Goal: Task Accomplishment & Management: Use online tool/utility

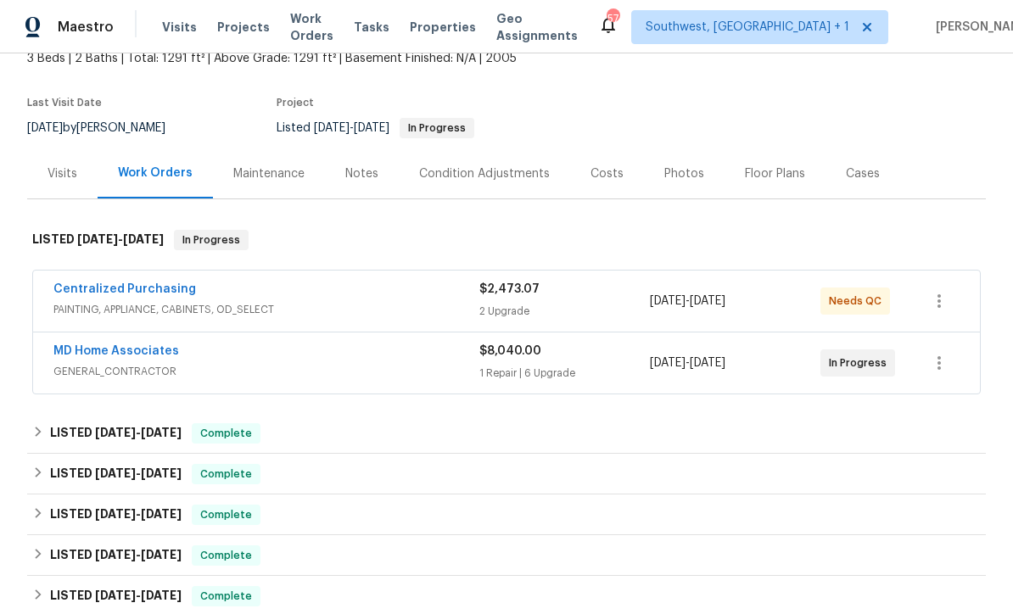
scroll to position [155, 0]
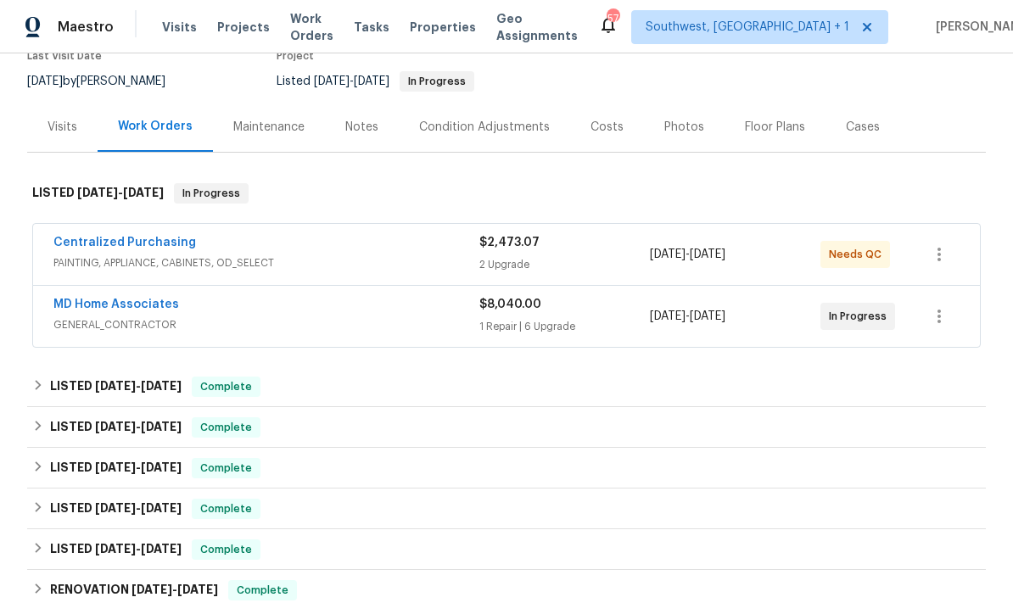
click at [99, 308] on link "MD Home Associates" at bounding box center [116, 305] width 126 height 12
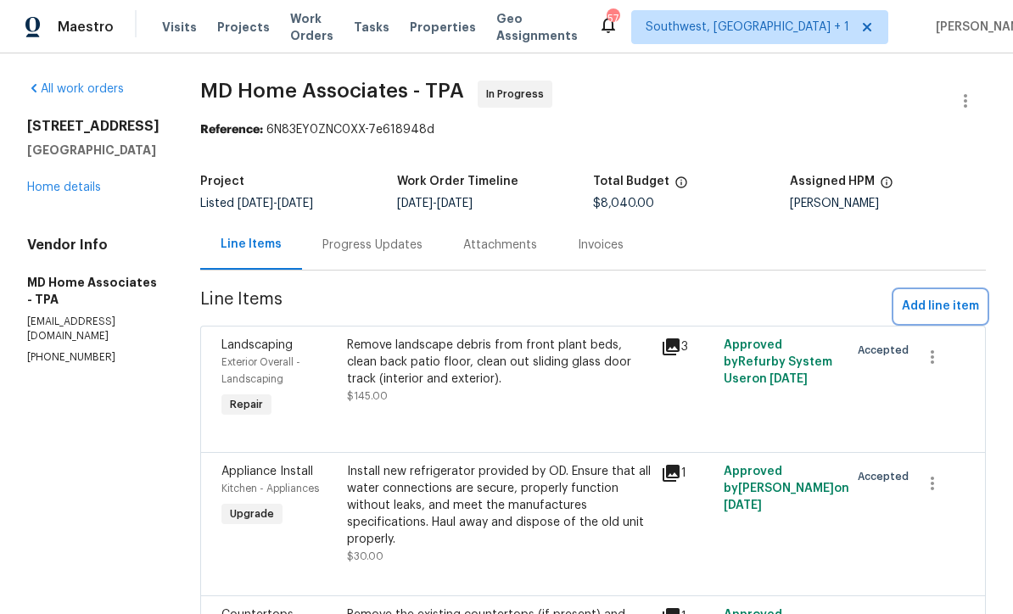
click at [939, 305] on span "Add line item" at bounding box center [939, 306] width 77 height 21
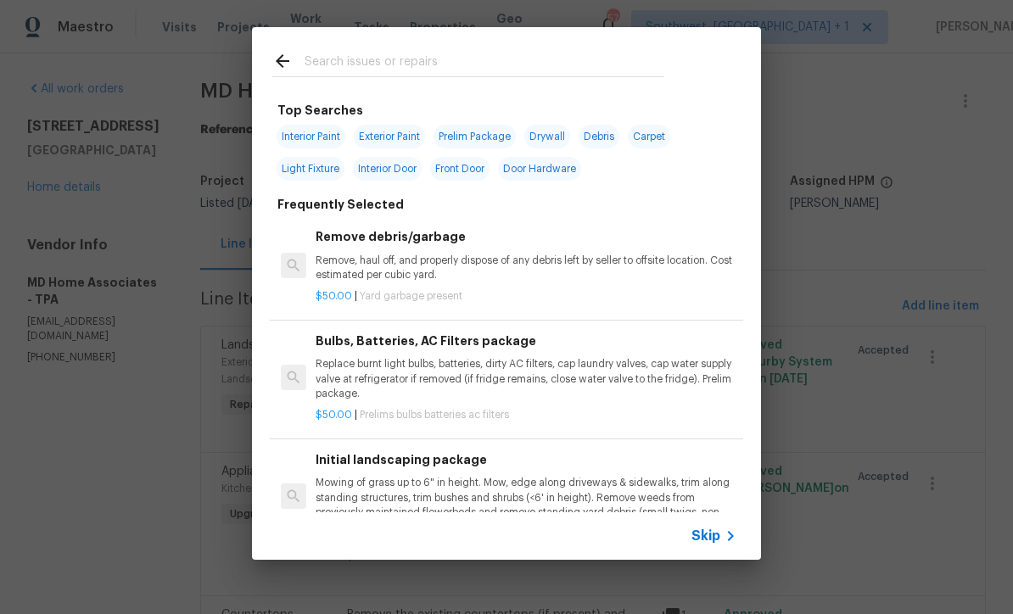
click at [721, 533] on icon at bounding box center [730, 536] width 20 height 20
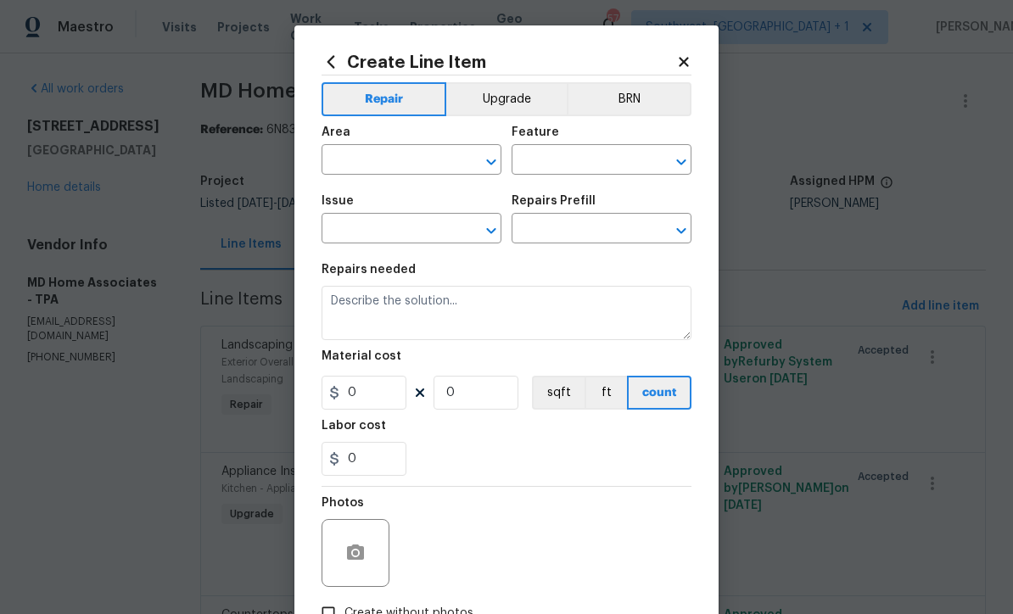
click at [393, 165] on input "text" at bounding box center [387, 161] width 132 height 26
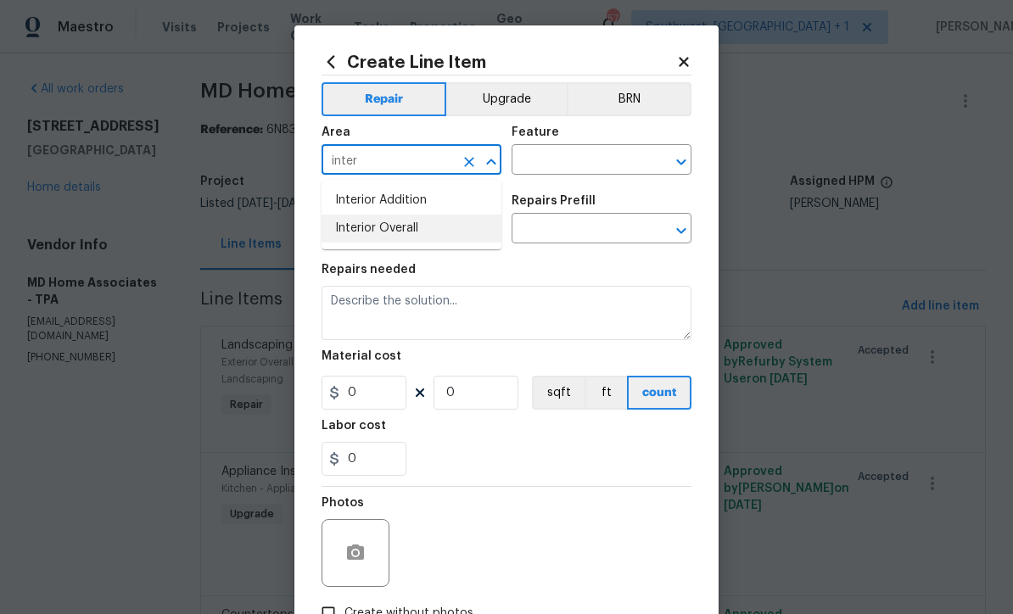
click at [415, 227] on li "Interior Overall" at bounding box center [411, 229] width 180 height 28
type input "Interior Overall"
click at [563, 158] on input "text" at bounding box center [577, 161] width 132 height 26
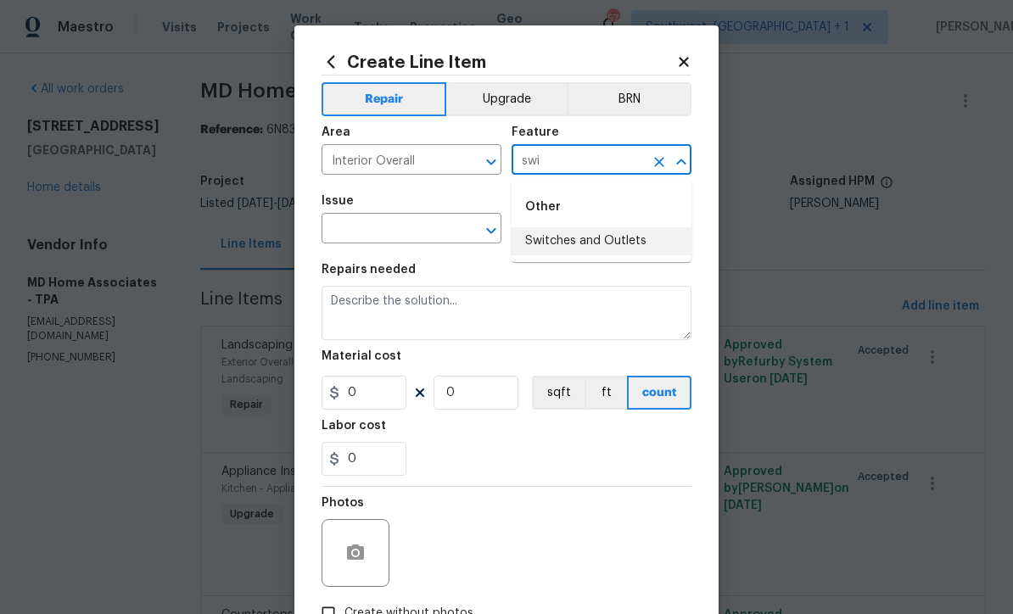
click at [602, 235] on li "Switches and Outlets" at bounding box center [601, 241] width 180 height 28
type input "Switches and Outlets"
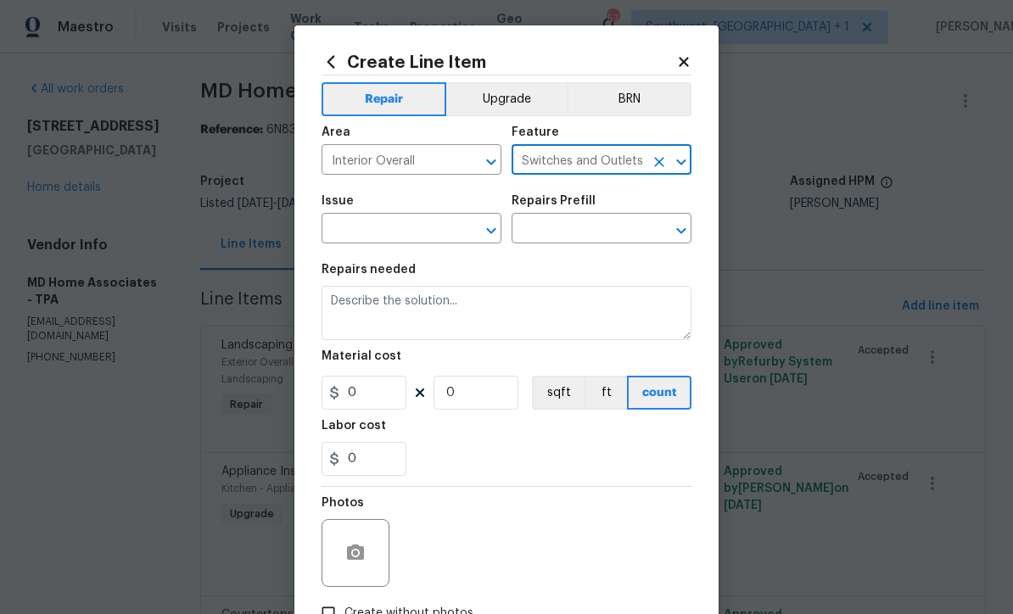
click at [419, 240] on input "text" at bounding box center [387, 230] width 132 height 26
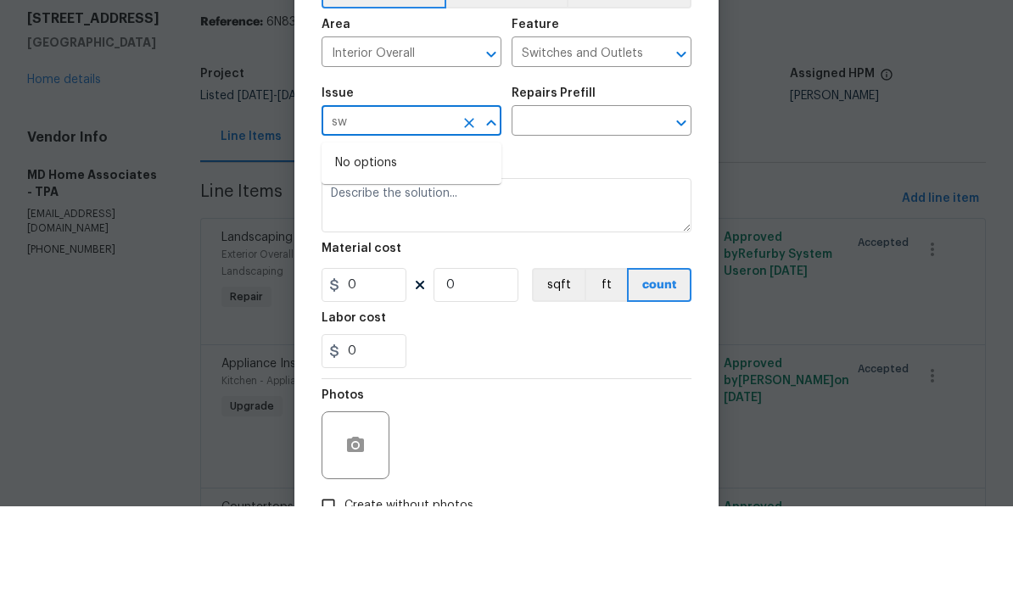
type input "s"
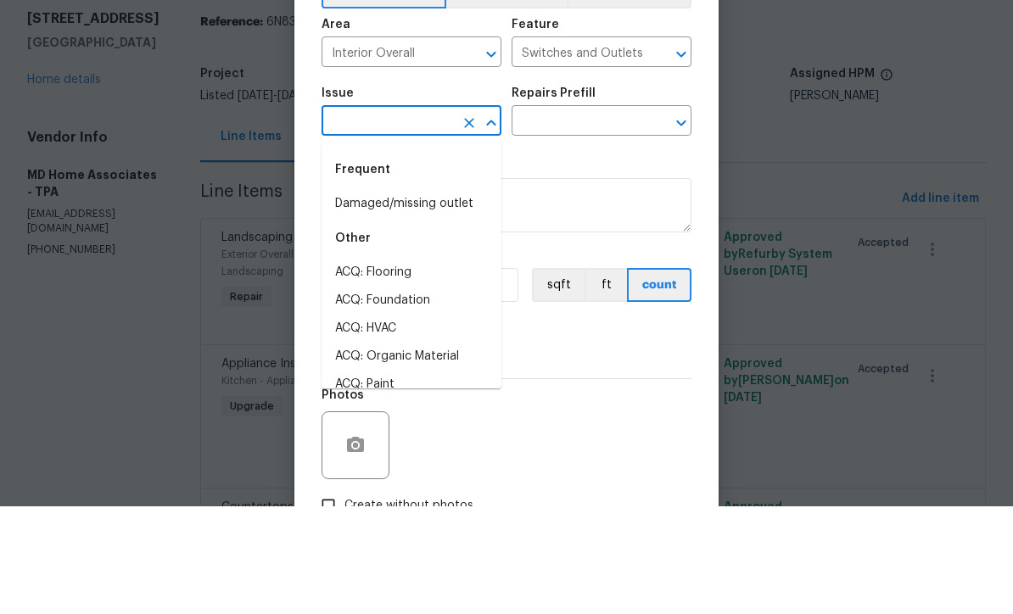
type input "w"
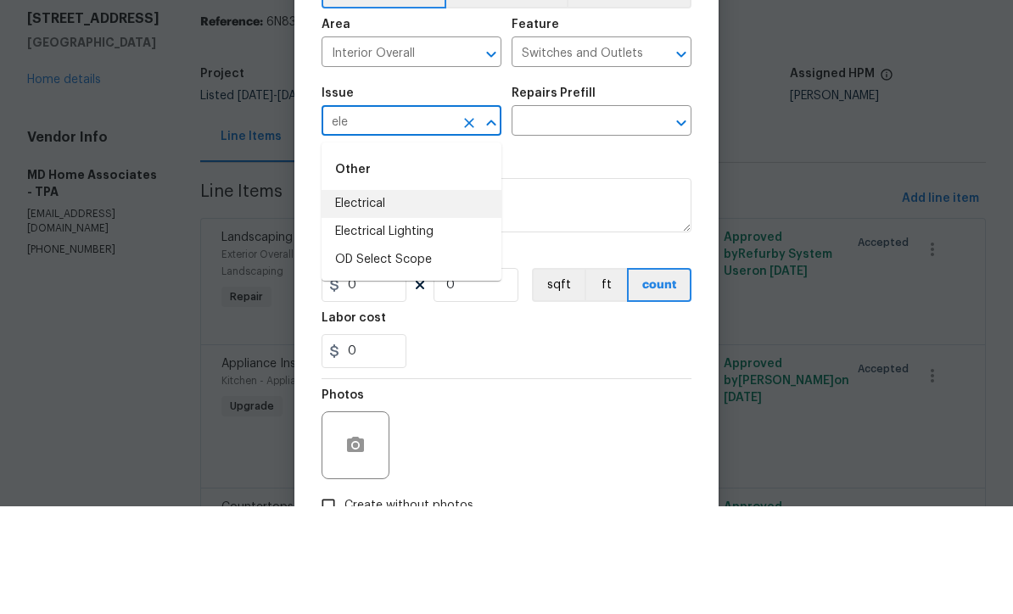
click at [367, 298] on li "Electrical" at bounding box center [411, 312] width 180 height 28
type input "Electrical"
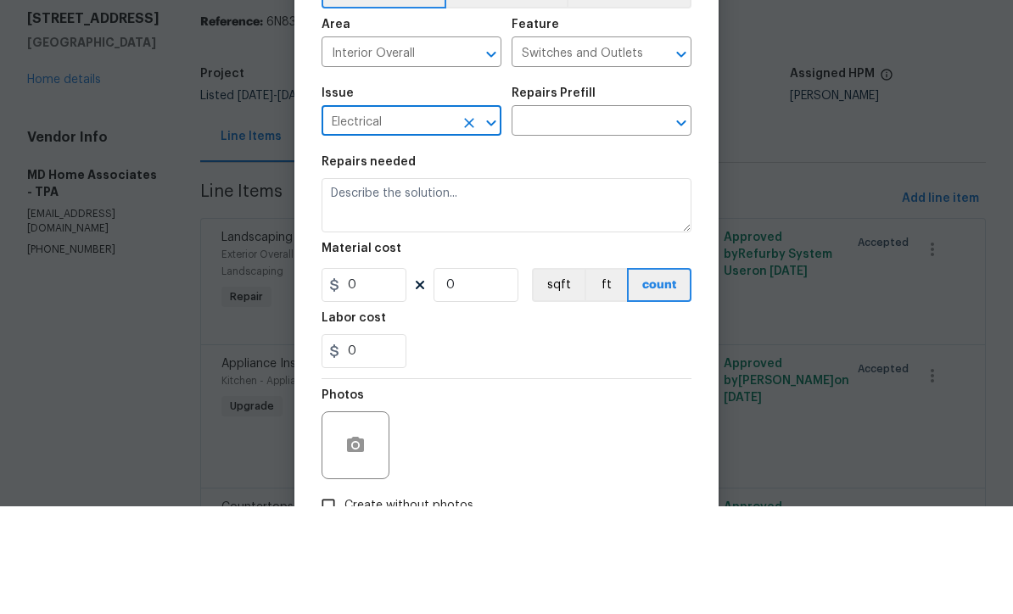
click at [579, 217] on input "text" at bounding box center [577, 230] width 132 height 26
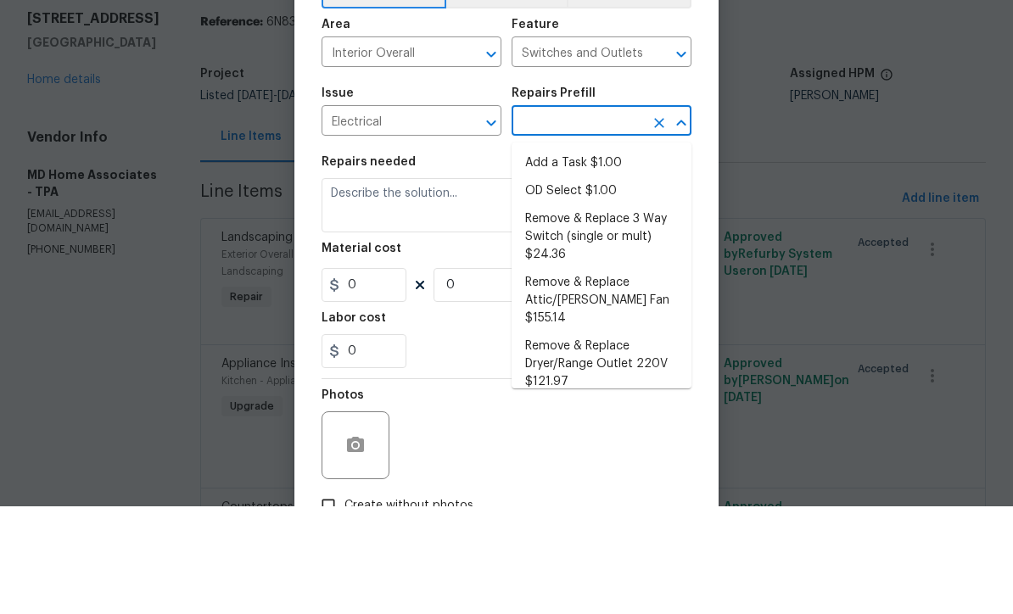
click at [583, 257] on li "Add a Task $1.00" at bounding box center [601, 271] width 180 height 28
type input "Add a Task $1.00"
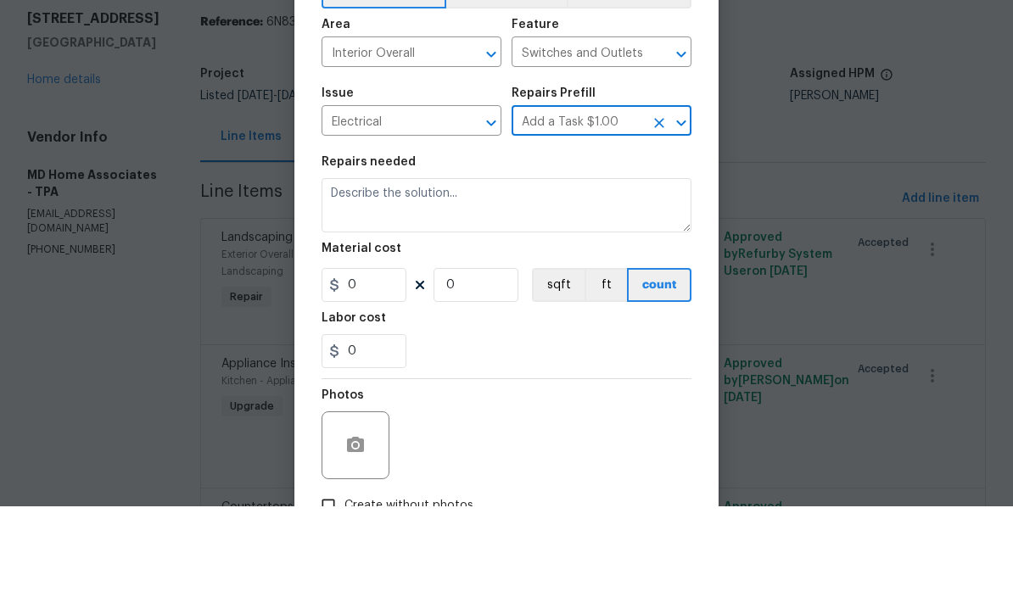
type textarea "HPM to detail"
type input "1"
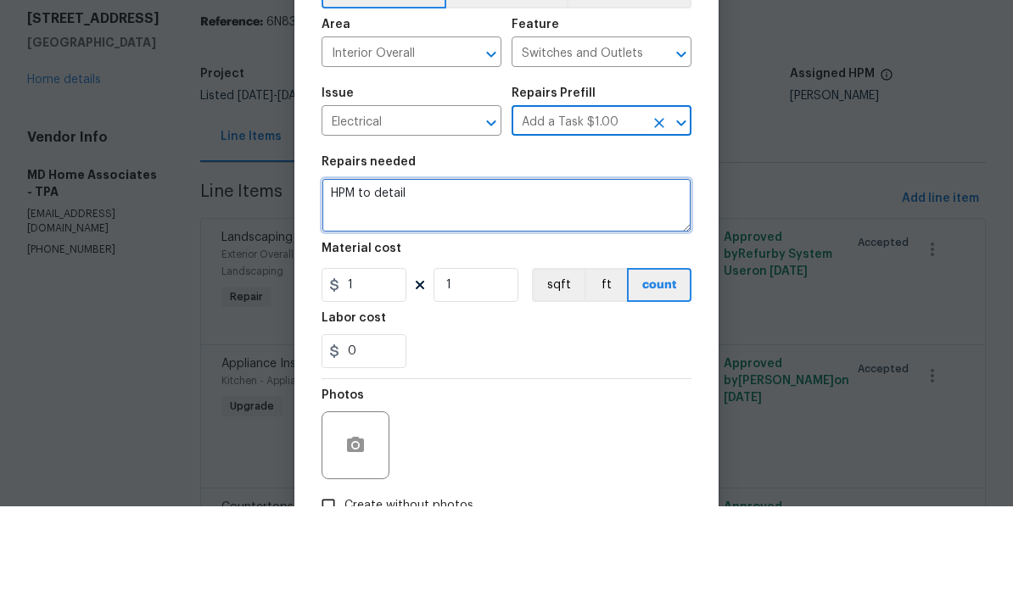
click at [504, 286] on textarea "HPM to detail" at bounding box center [506, 313] width 370 height 54
type textarea "H"
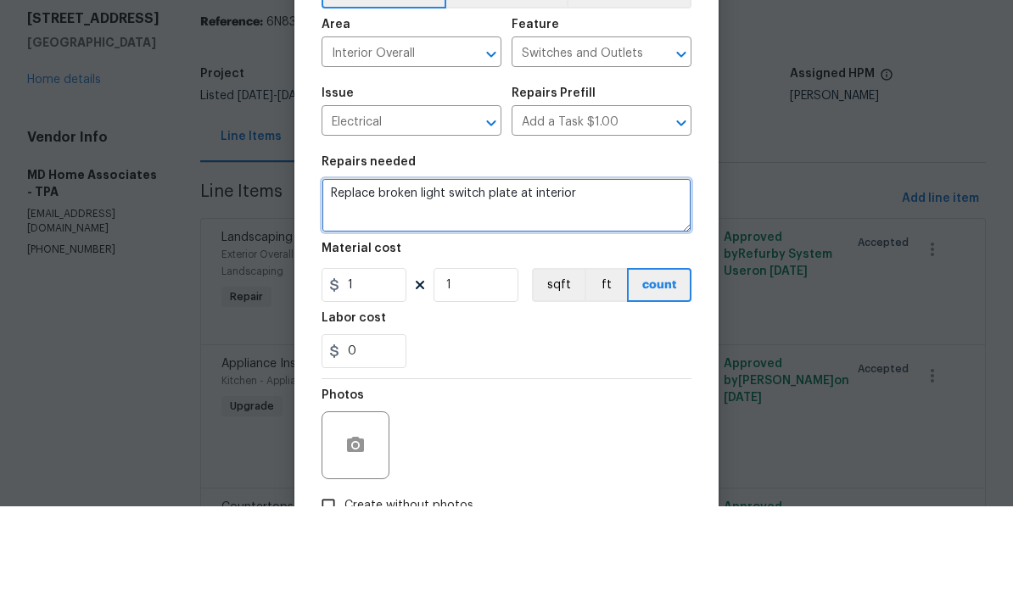
click at [519, 286] on textarea "Replace broken light switch plate at interior" at bounding box center [506, 313] width 370 height 54
click at [602, 286] on textarea "Replace broken light switch plate in interior" at bounding box center [506, 313] width 370 height 54
click at [622, 286] on textarea "Replace broken light switch plate in interior" at bounding box center [506, 313] width 370 height 54
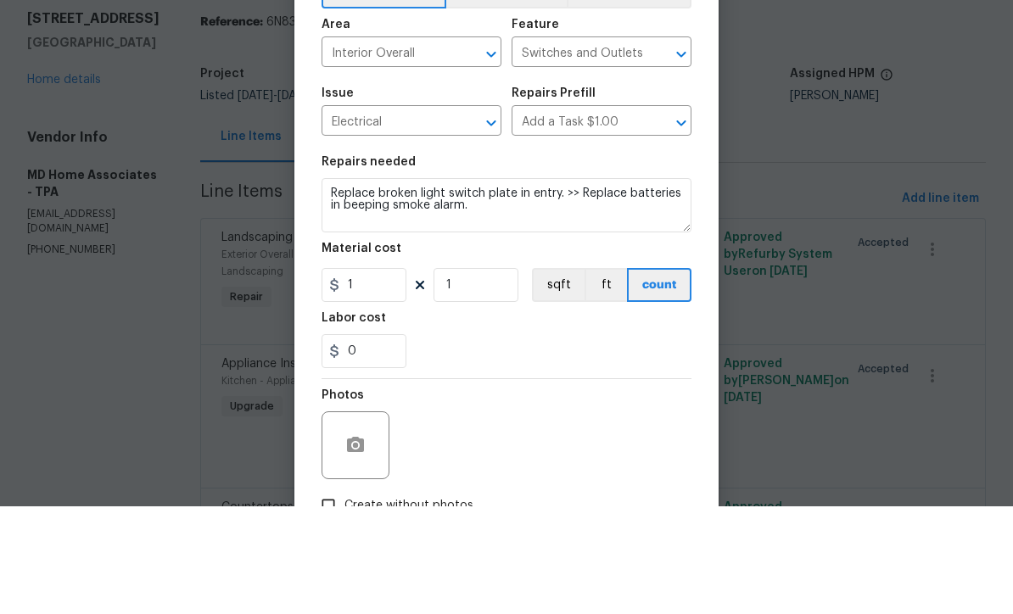
scroll to position [56, 0]
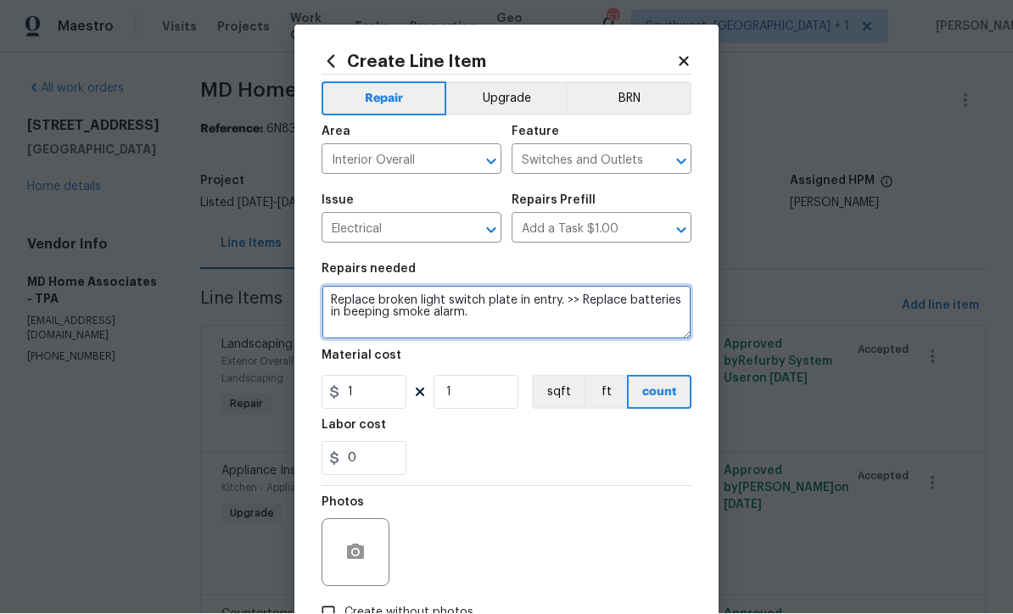
type textarea "Replace broken light switch plate in entry. >> Replace batteries in beeping smo…"
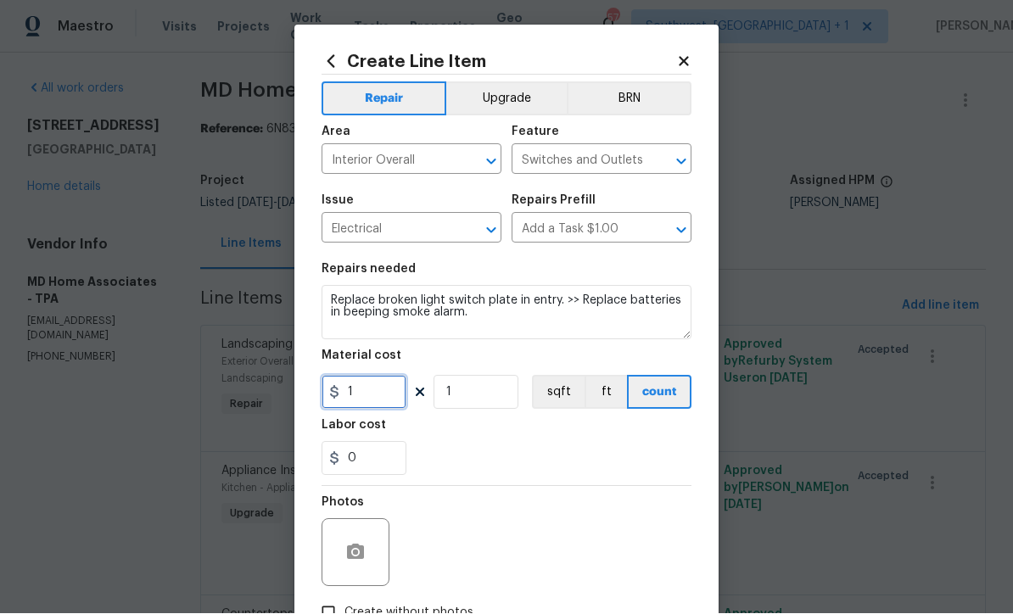
click at [382, 403] on input "1" at bounding box center [363, 393] width 85 height 34
type input "20"
click at [365, 563] on icon "button" at bounding box center [355, 553] width 20 height 20
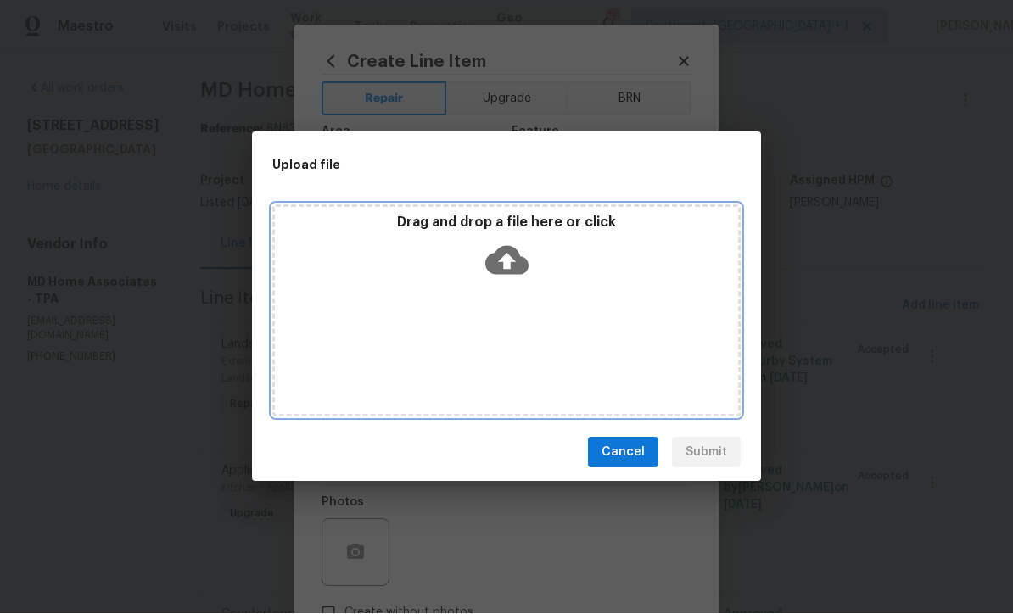
click at [521, 263] on icon at bounding box center [506, 261] width 43 height 29
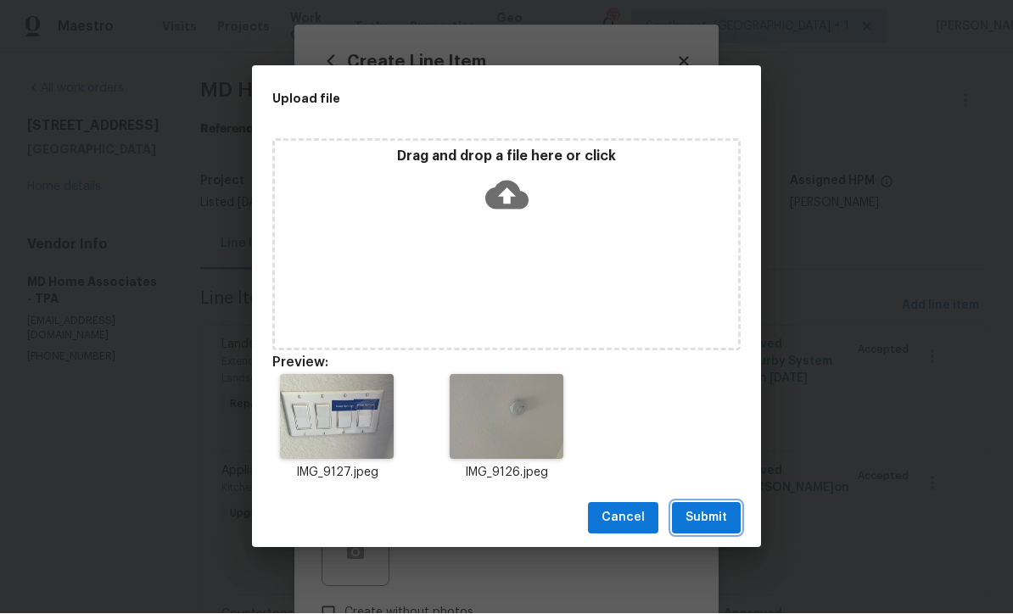
click at [714, 522] on span "Submit" at bounding box center [706, 518] width 42 height 21
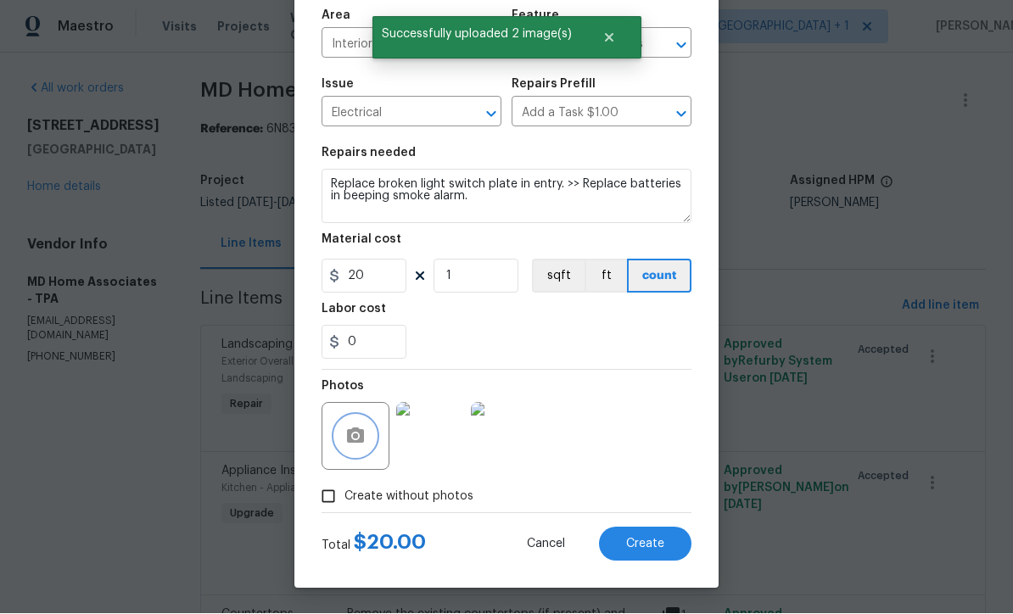
scroll to position [120, 0]
click at [652, 542] on span "Create" at bounding box center [645, 545] width 38 height 13
type input "0"
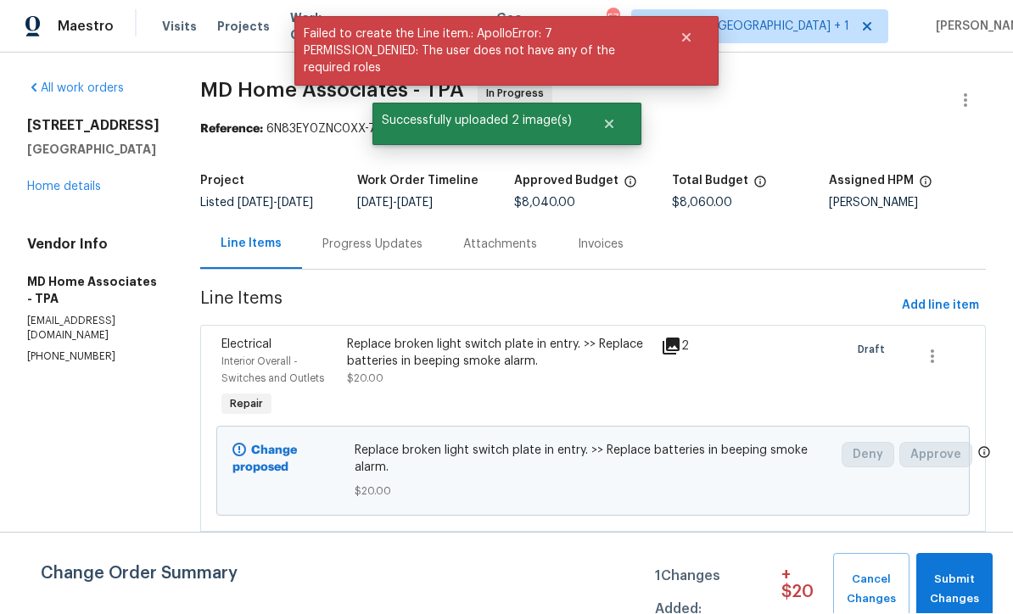
scroll to position [1, 0]
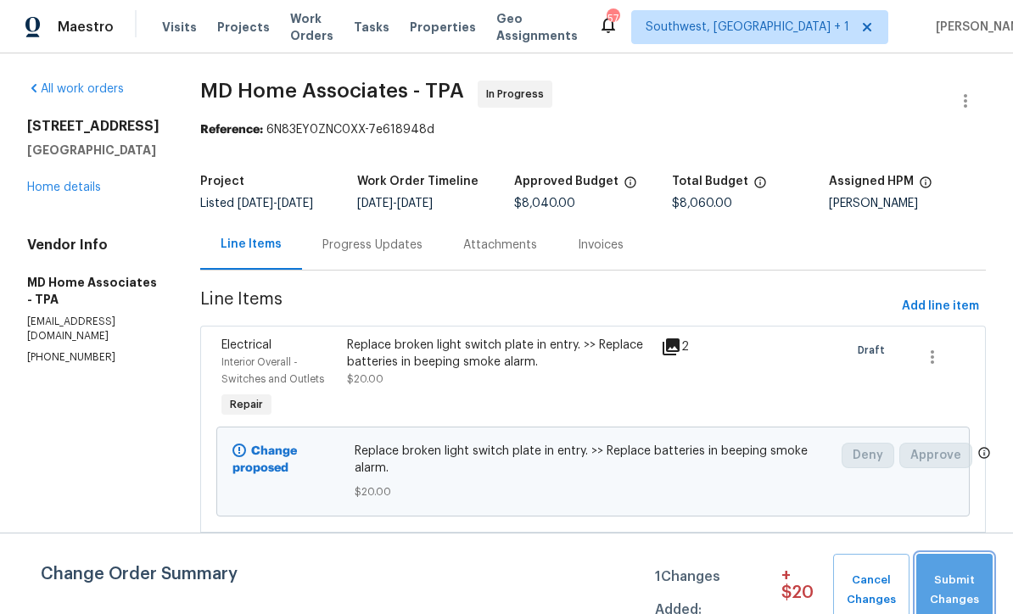
click at [951, 579] on span "Submit Changes" at bounding box center [953, 590] width 59 height 39
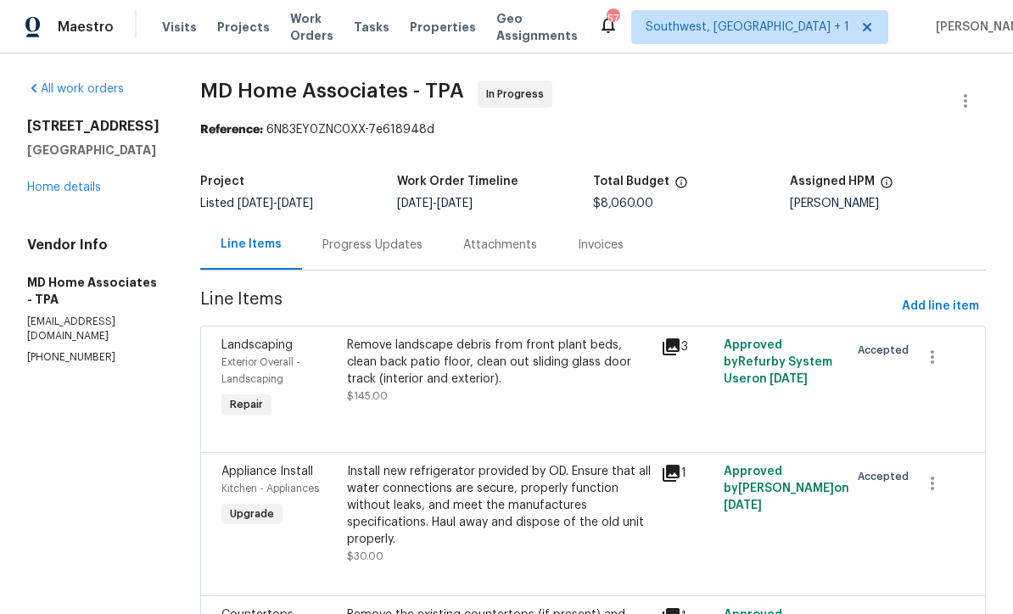
scroll to position [0, 0]
click at [59, 187] on link "Home details" at bounding box center [64, 187] width 74 height 12
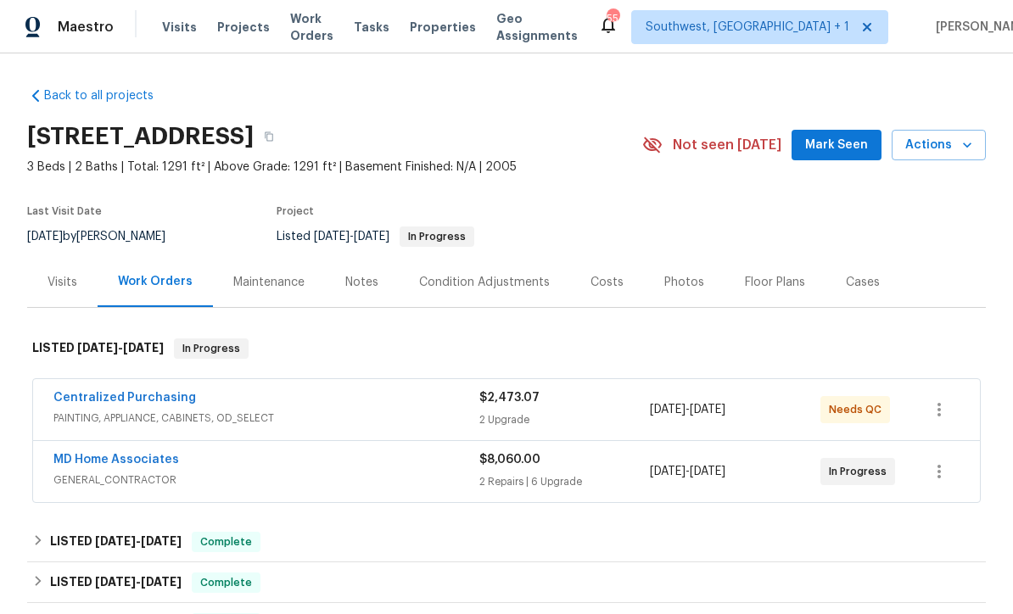
click at [230, 35] on span "Projects" at bounding box center [243, 27] width 53 height 17
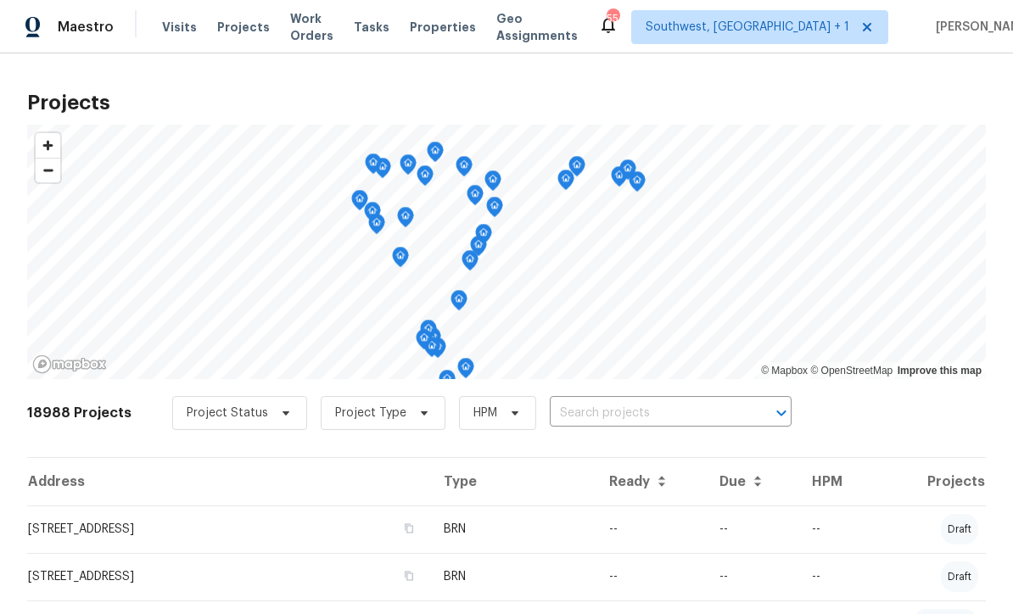
click at [644, 418] on input "text" at bounding box center [647, 413] width 194 height 26
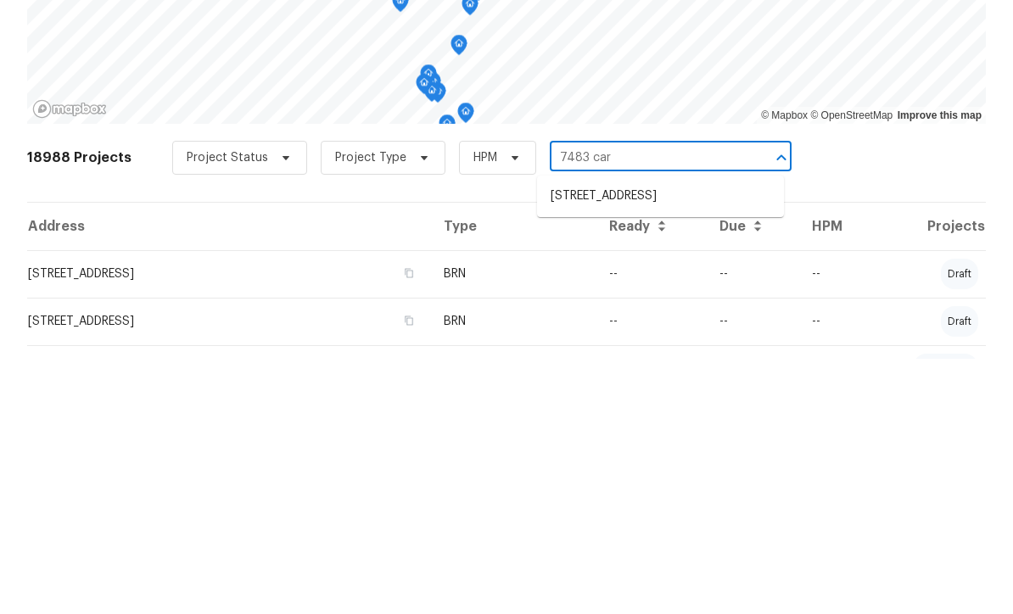
type input "7483 carn"
click at [656, 438] on li "[STREET_ADDRESS]" at bounding box center [660, 452] width 247 height 28
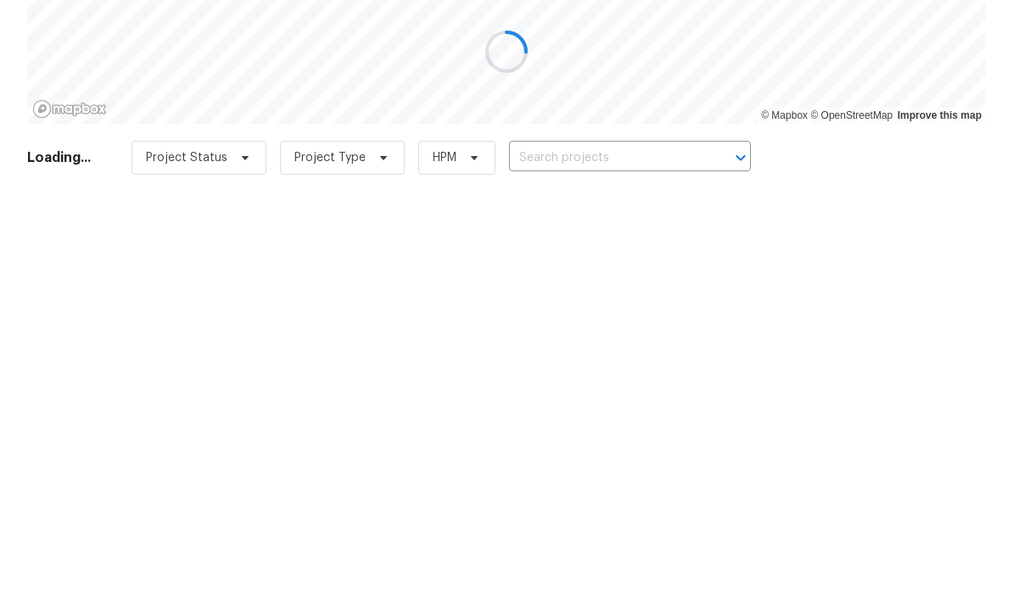
type input "[STREET_ADDRESS]"
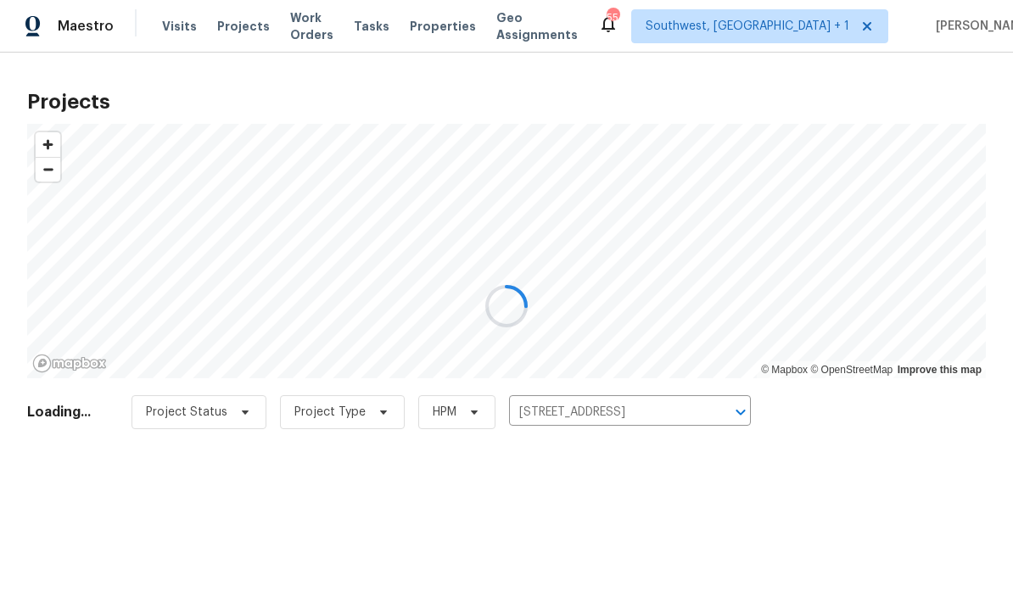
scroll to position [1, 0]
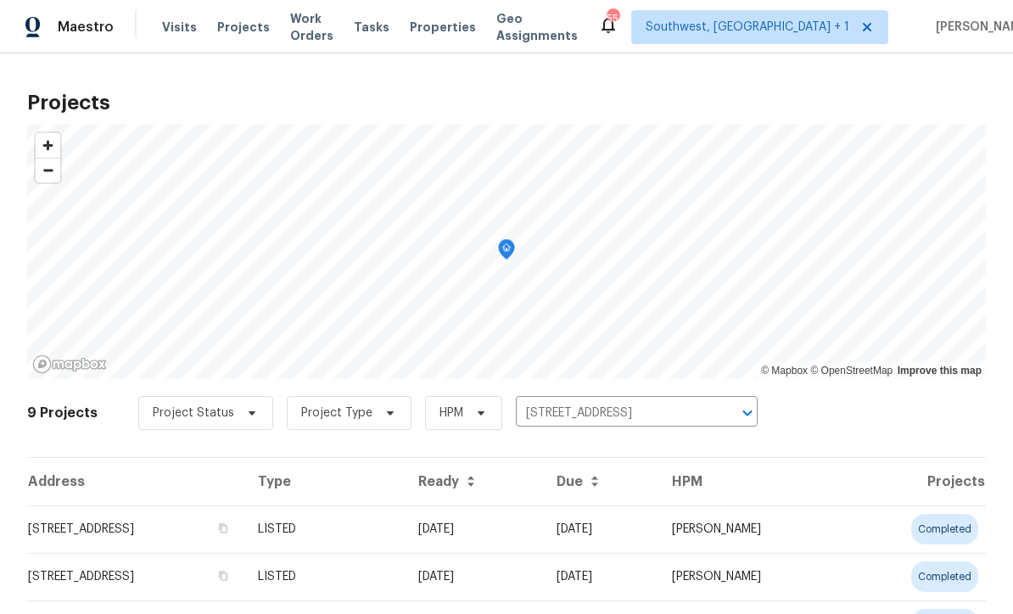
click at [405, 533] on td "LISTED" at bounding box center [324, 528] width 160 height 47
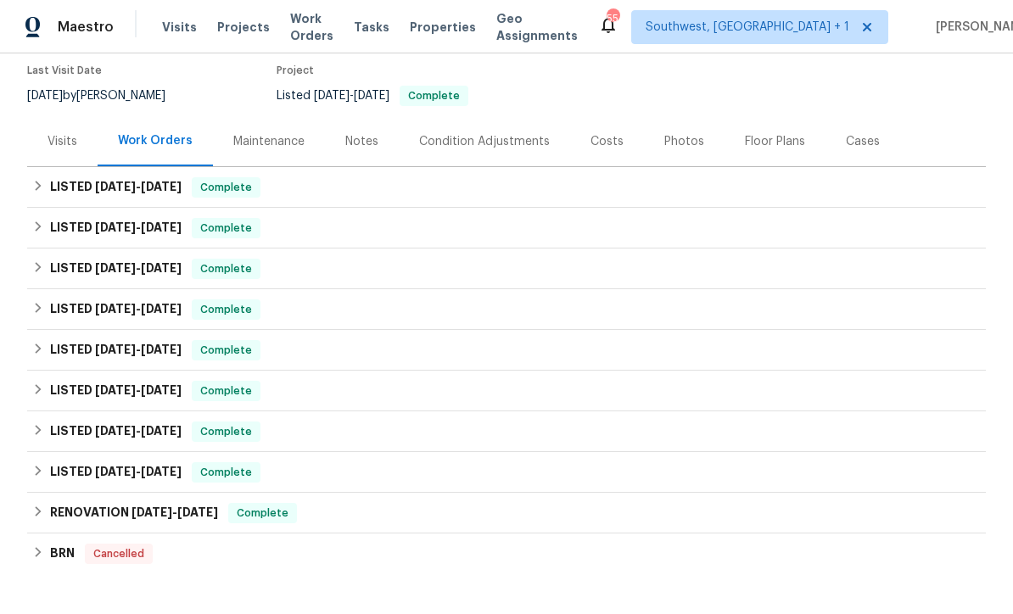
scroll to position [140, 0]
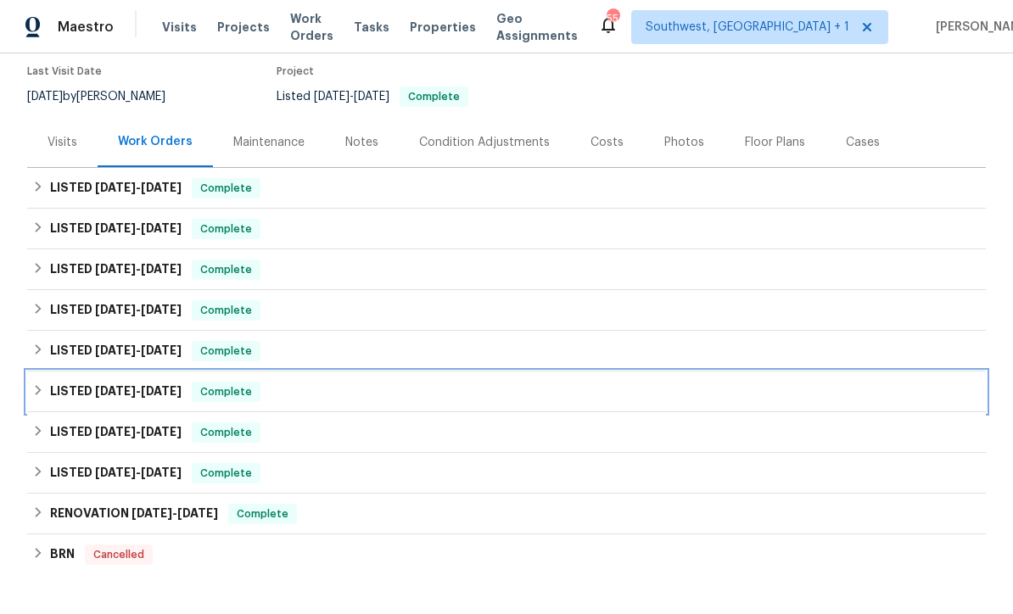
click at [84, 399] on h6 "LISTED [DATE] - [DATE]" at bounding box center [115, 392] width 131 height 20
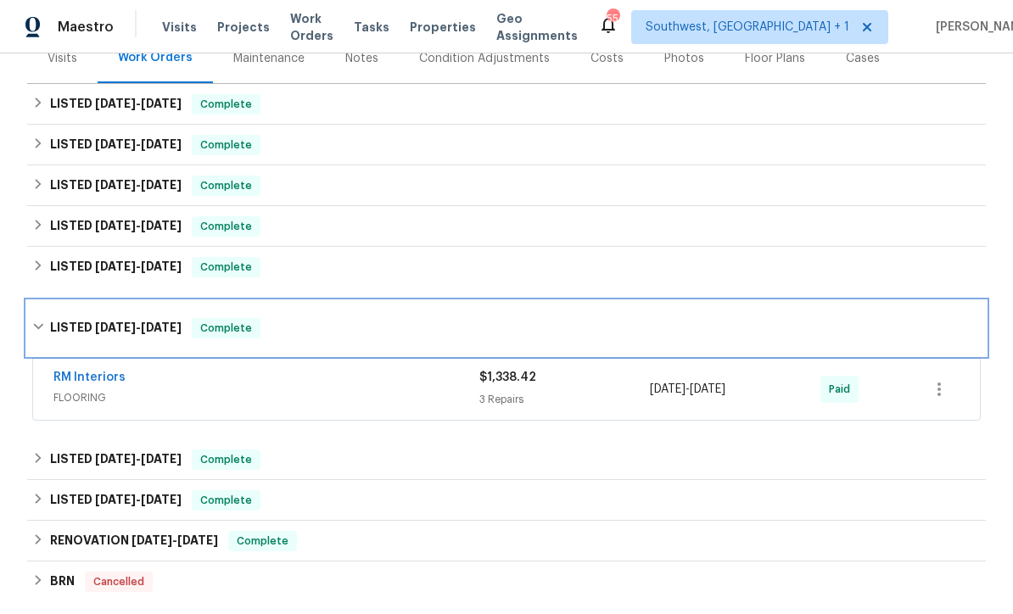
scroll to position [247, 0]
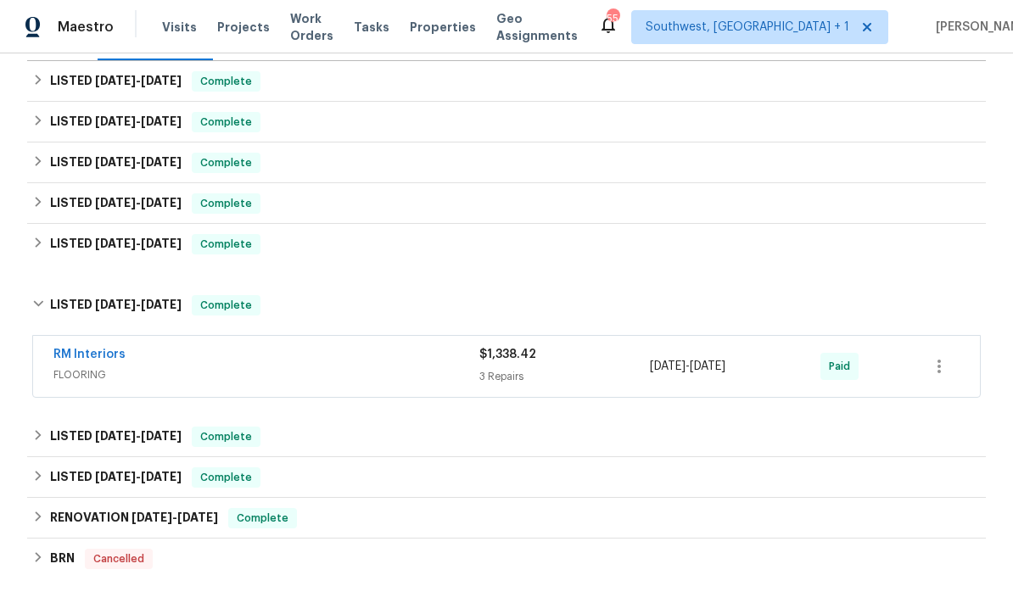
click at [566, 378] on div "3 Repairs" at bounding box center [564, 376] width 170 height 17
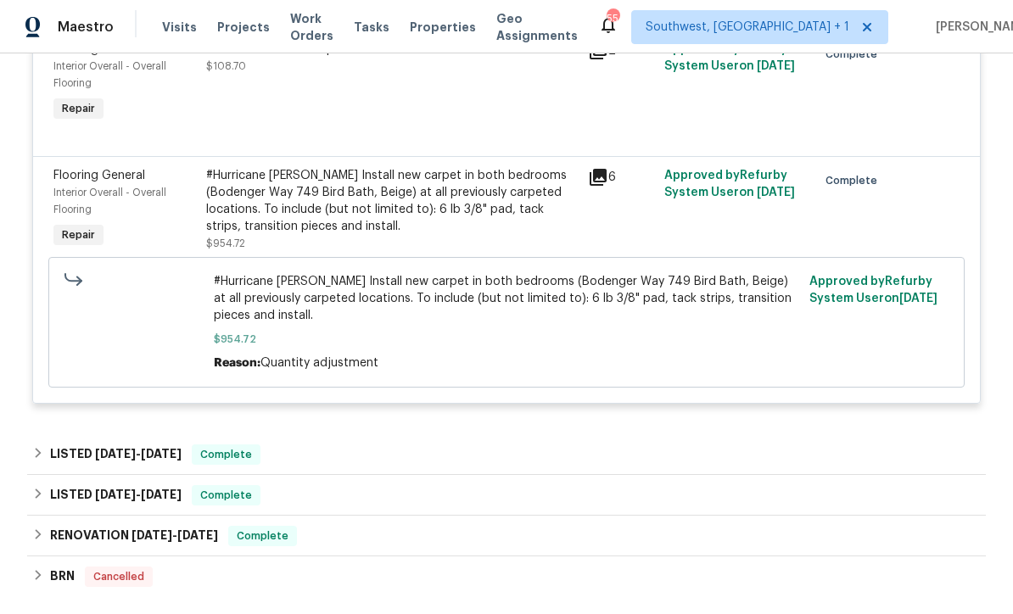
scroll to position [822, 0]
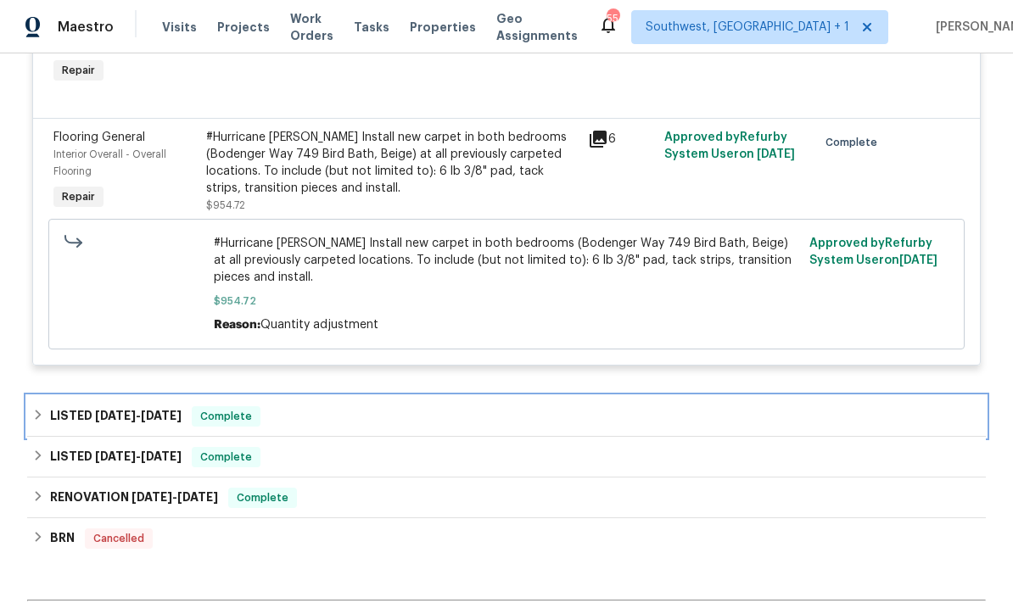
click at [488, 427] on div "LISTED [DATE] - [DATE] Complete" at bounding box center [506, 416] width 948 height 20
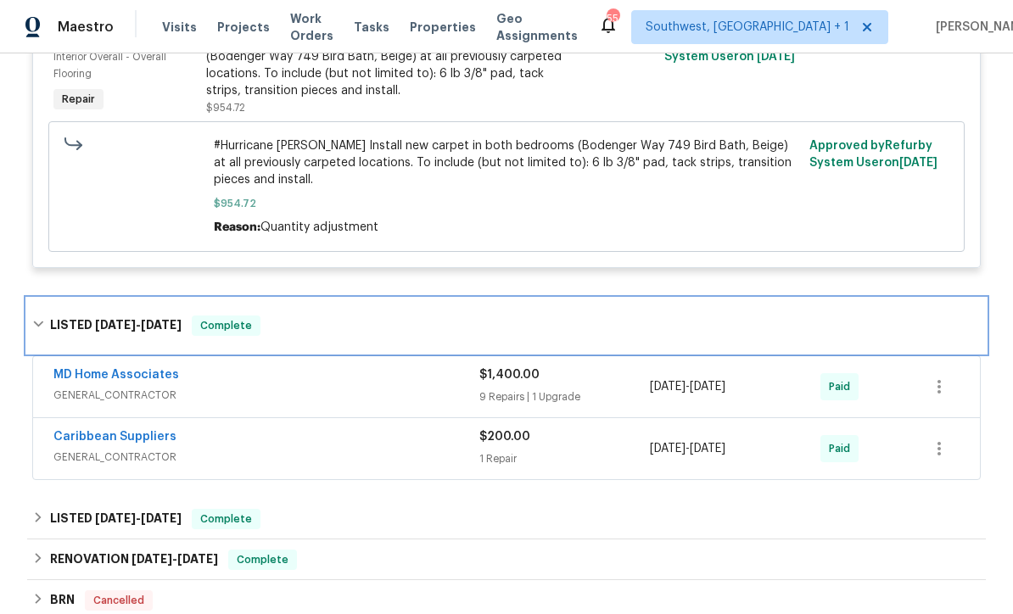
scroll to position [943, 0]
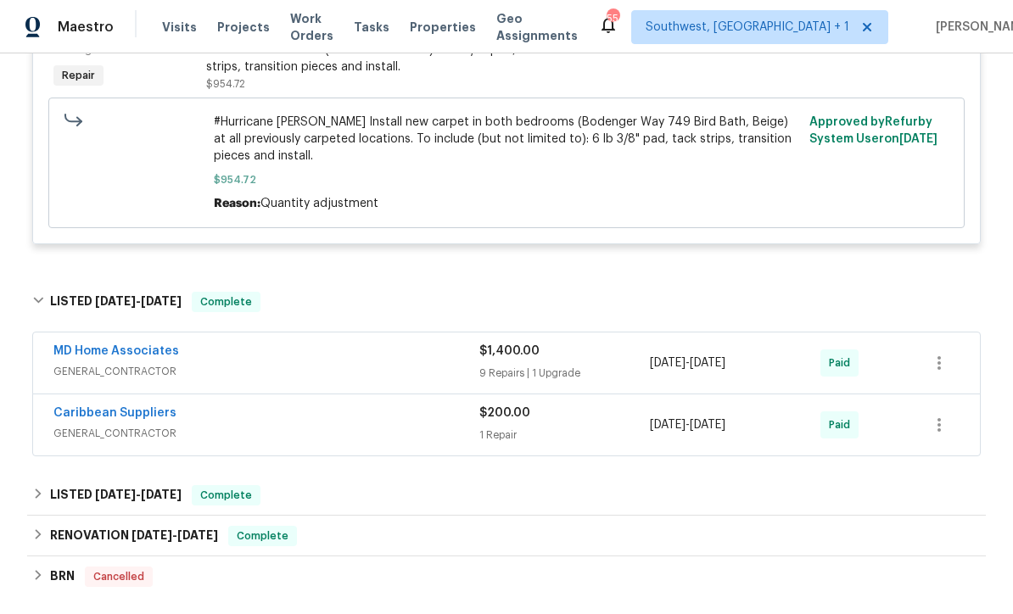
click at [465, 370] on span "GENERAL_CONTRACTOR" at bounding box center [266, 371] width 426 height 17
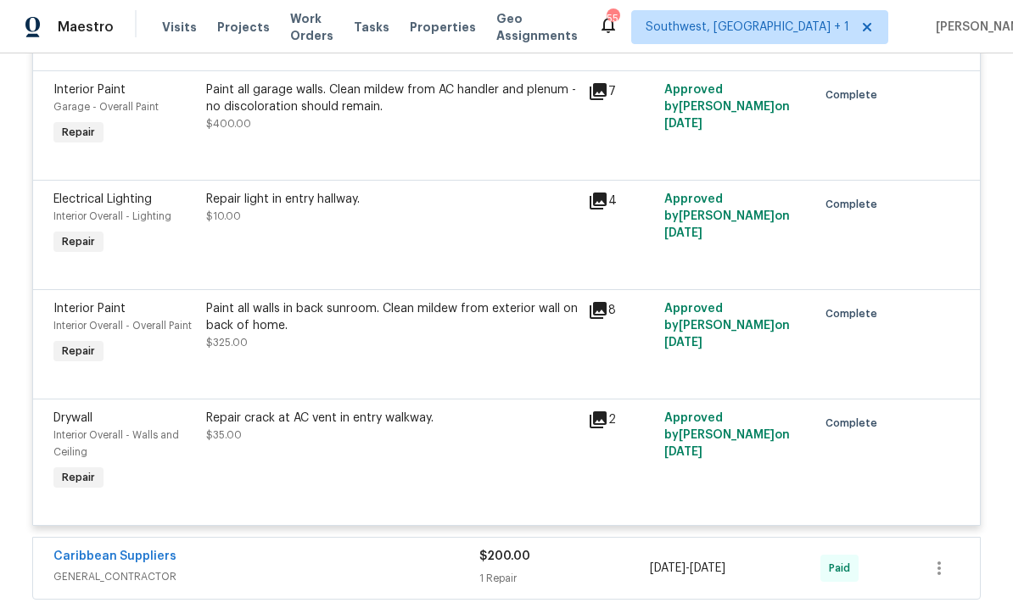
scroll to position [2034, 0]
